Goal: Find specific page/section: Find specific page/section

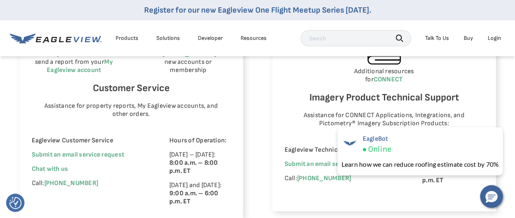
scroll to position [570, 0]
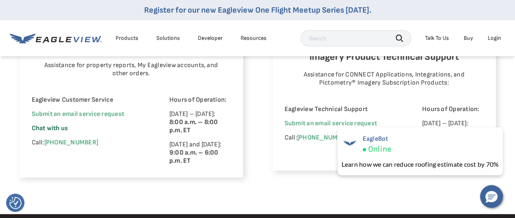
click at [57, 129] on span "Chat with us" at bounding box center [50, 129] width 37 height 8
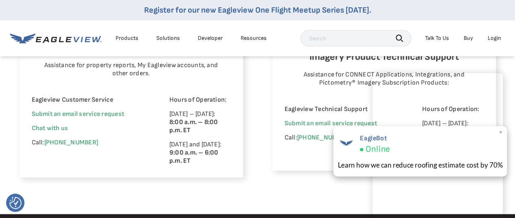
drag, startPoint x: 415, startPoint y: 141, endPoint x: 445, endPoint y: 137, distance: 30.0
click at [445, 137] on div "EagleBot Online" at bounding box center [419, 144] width 165 height 22
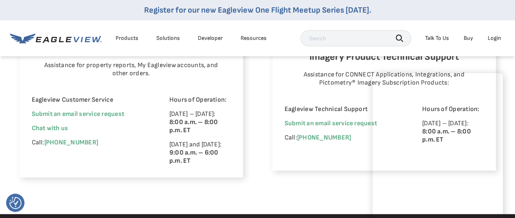
click at [498, 40] on div "Login" at bounding box center [494, 38] width 13 height 7
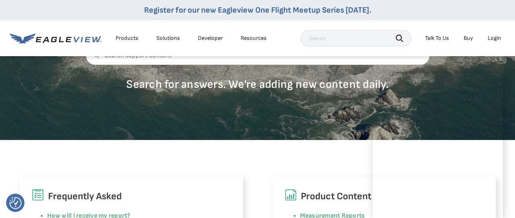
scroll to position [204, 0]
